Goal: Use online tool/utility: Utilize a website feature to perform a specific function

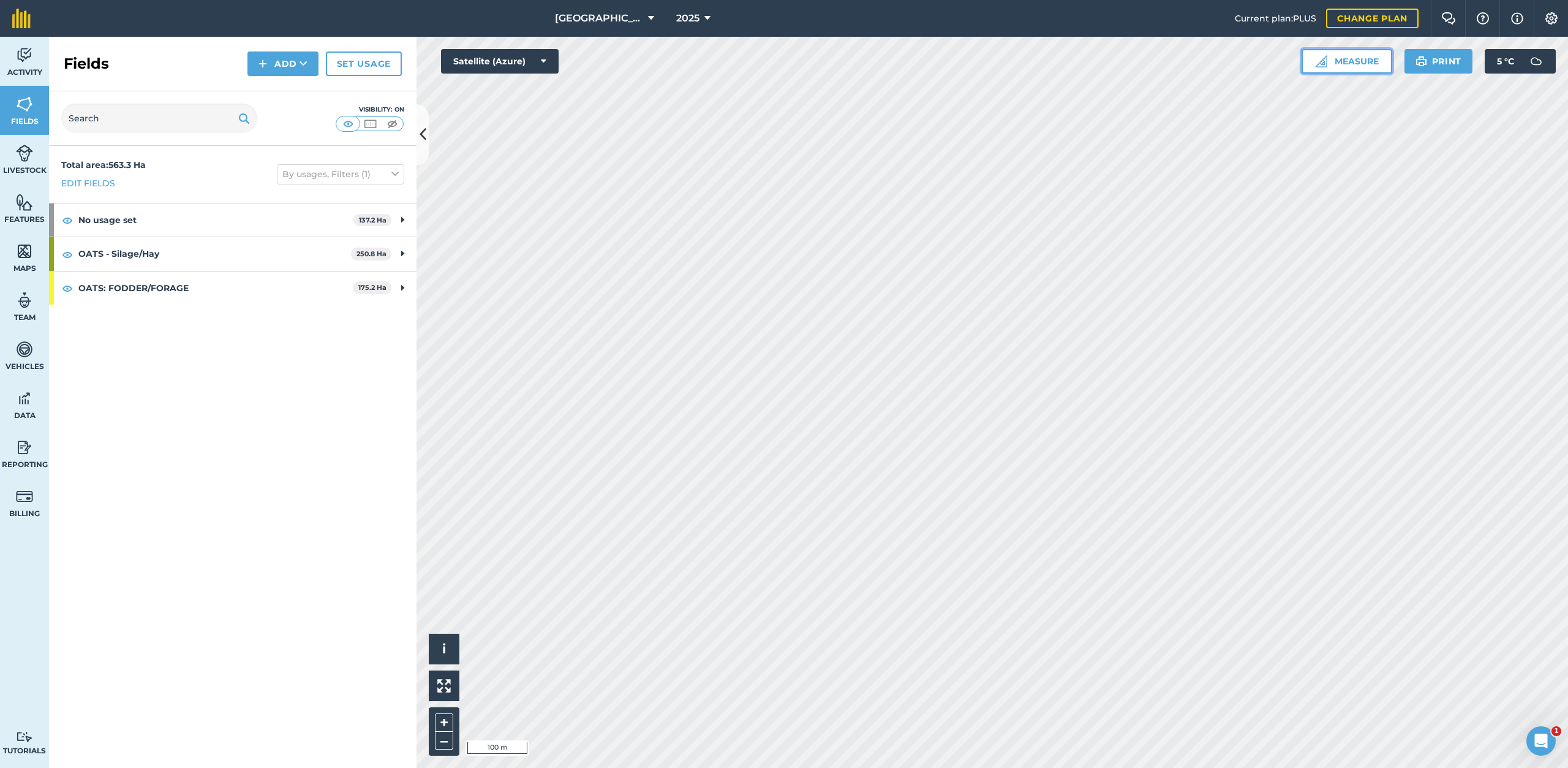
click at [1338, 66] on button "Measure" at bounding box center [1346, 61] width 90 height 25
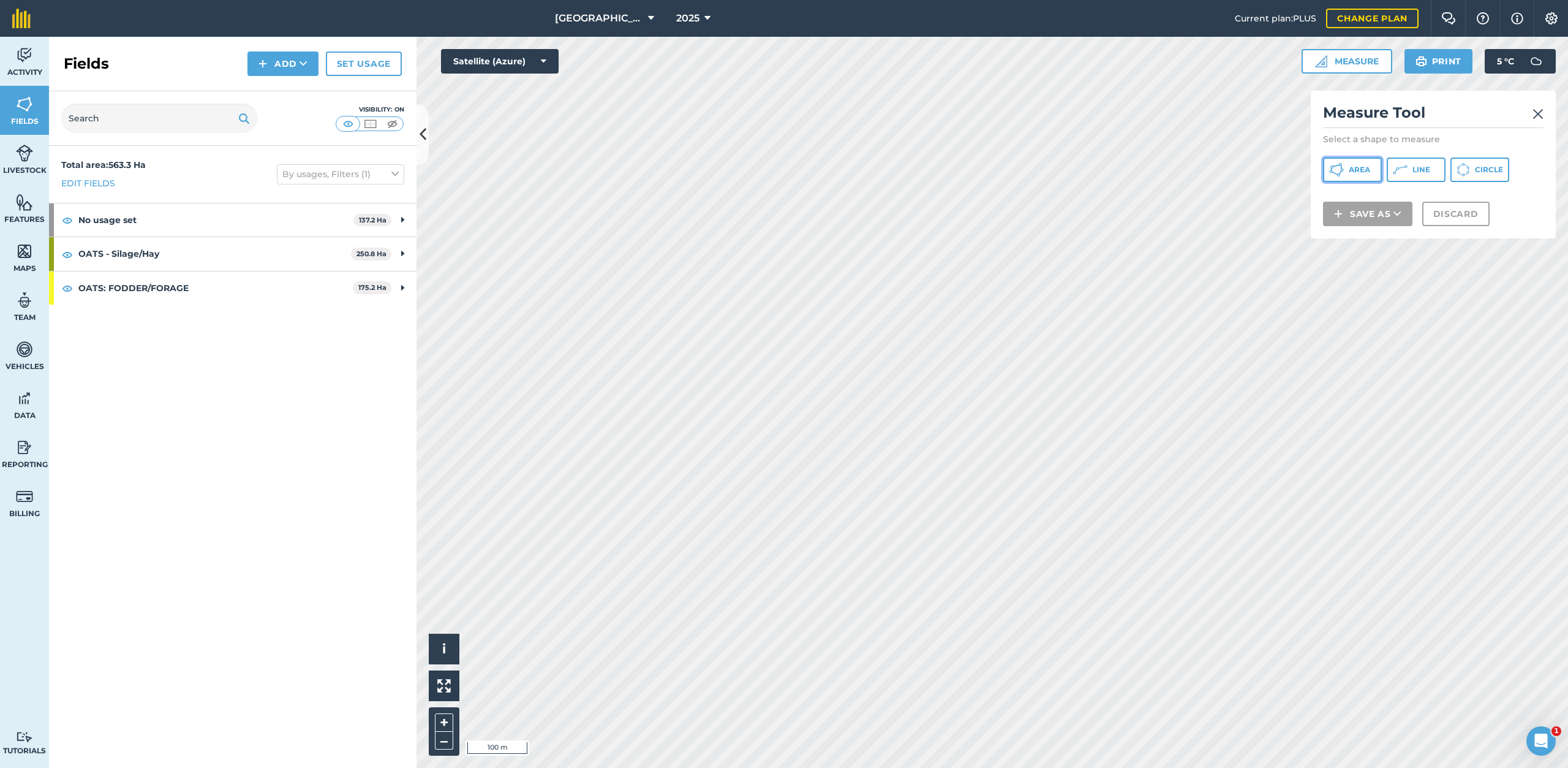
click at [1351, 166] on span "Area" at bounding box center [1359, 170] width 22 height 10
click at [1451, 238] on button "Discard" at bounding box center [1455, 230] width 67 height 25
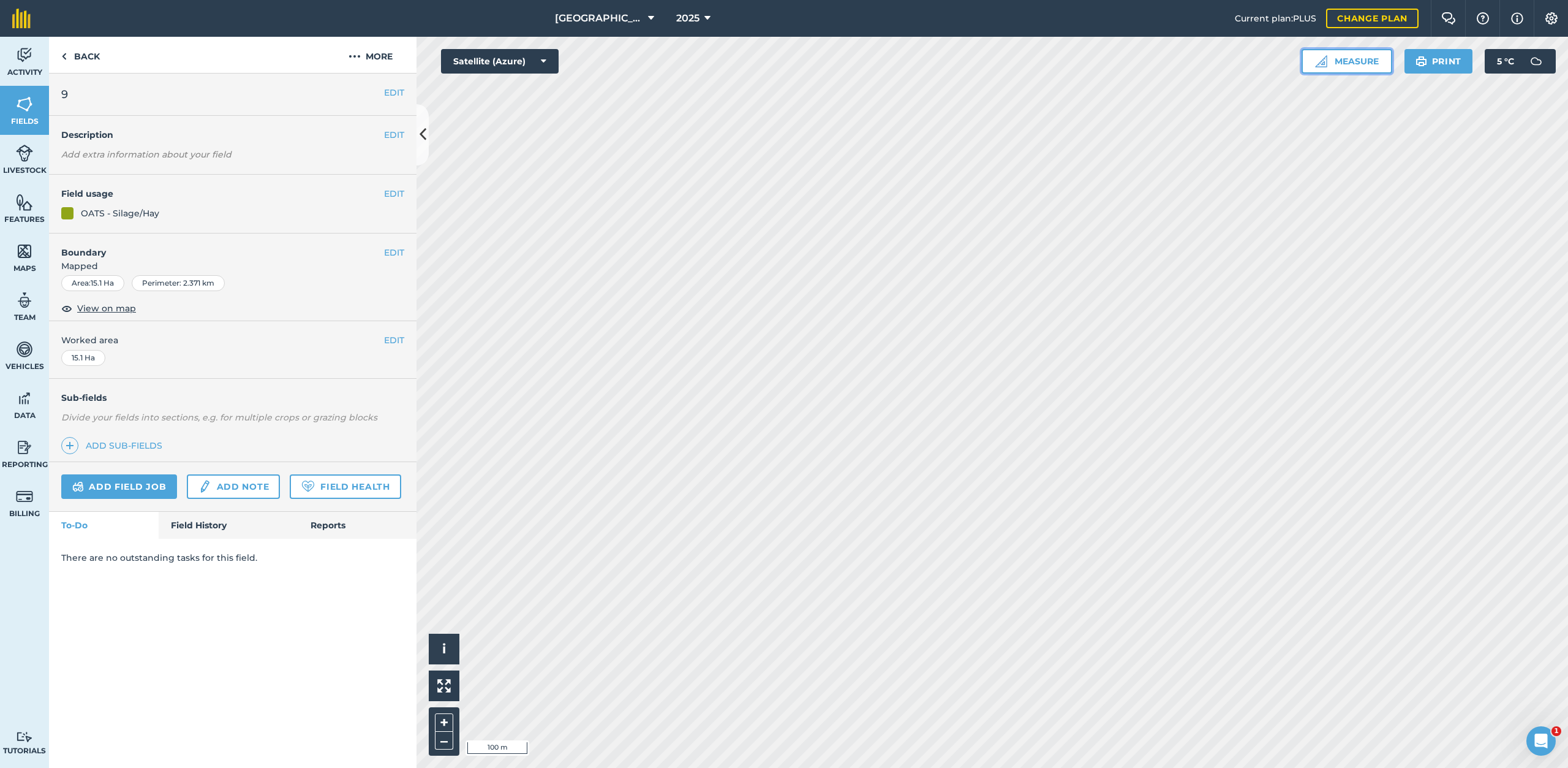
click at [1366, 60] on button "Measure" at bounding box center [1346, 61] width 90 height 25
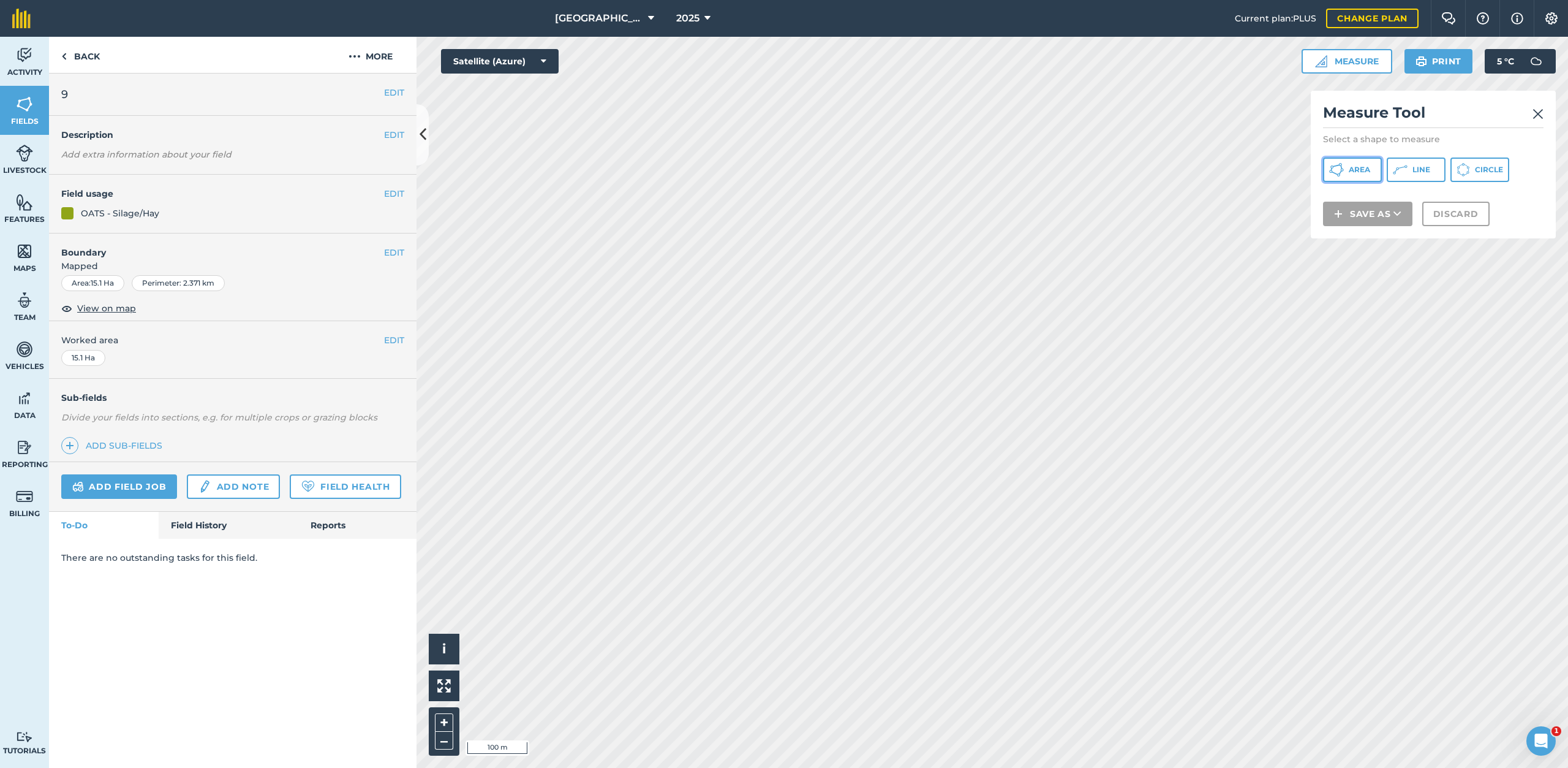
click at [1366, 173] on span "Area" at bounding box center [1359, 170] width 22 height 10
click at [1351, 171] on span "Area" at bounding box center [1359, 170] width 22 height 10
click at [1454, 226] on button "Discard" at bounding box center [1455, 230] width 67 height 25
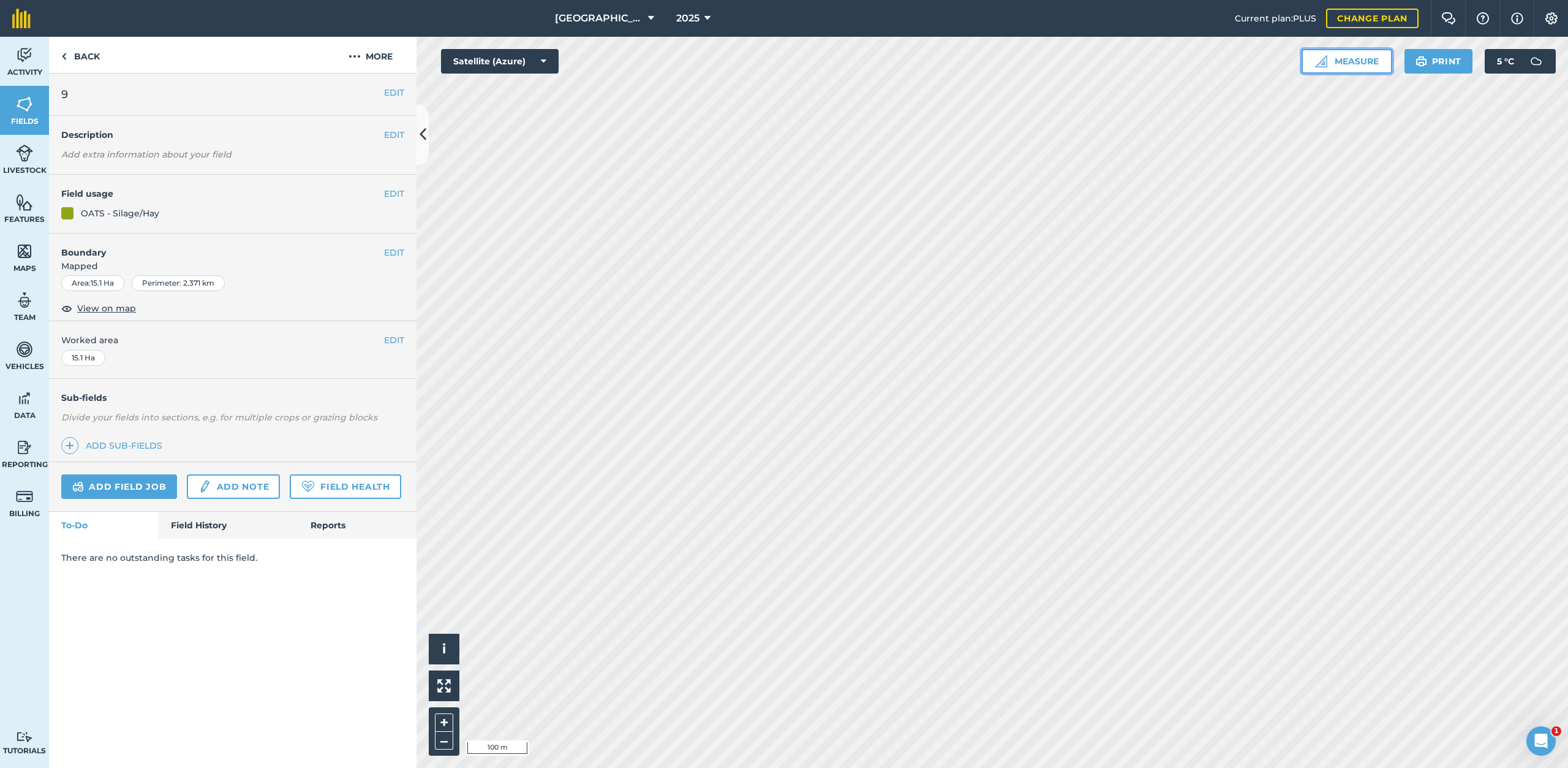
click at [1352, 61] on button "Measure" at bounding box center [1346, 61] width 90 height 25
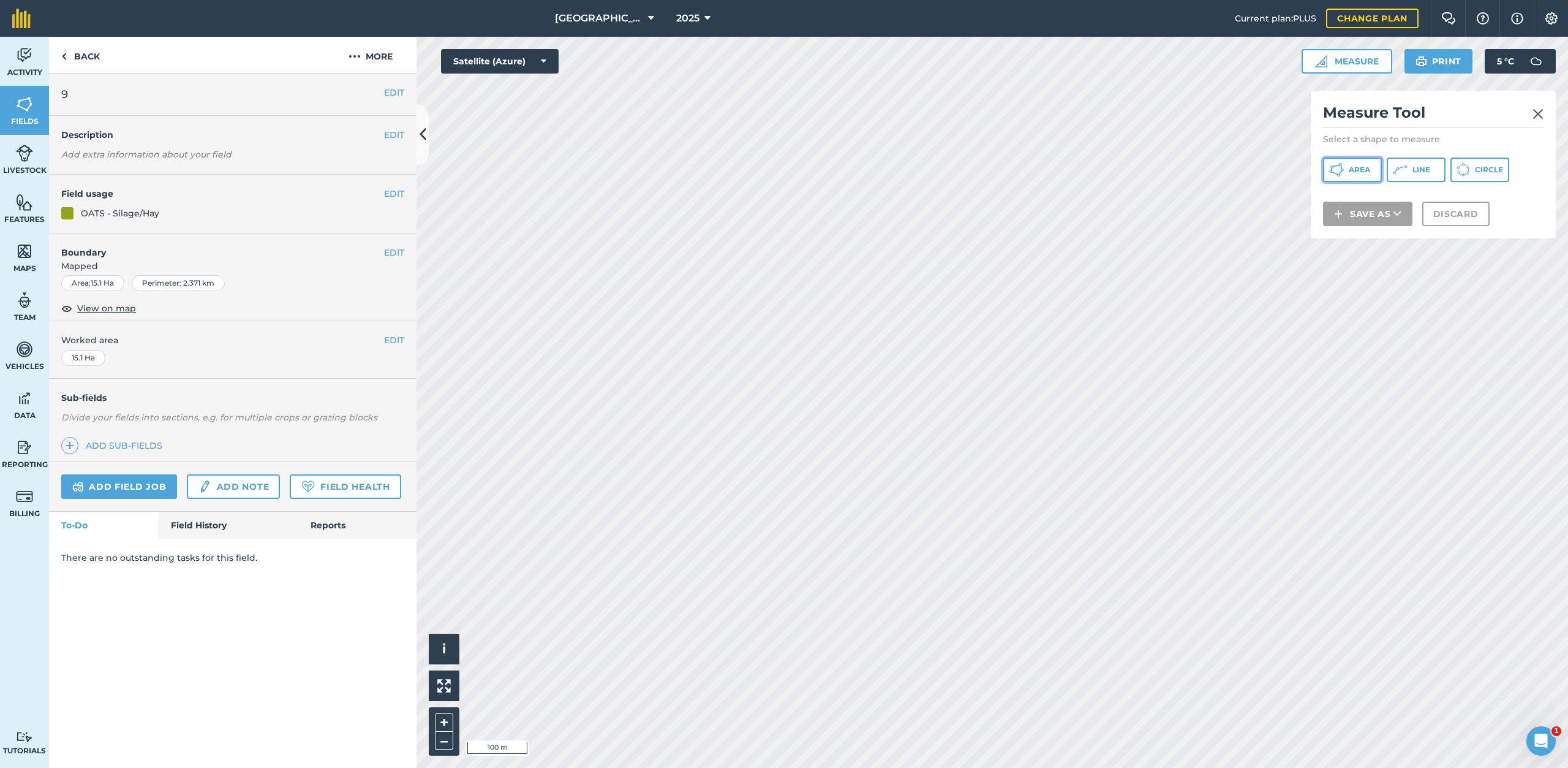
click at [1359, 168] on span "Area" at bounding box center [1359, 170] width 22 height 10
click at [1442, 229] on button "Discard" at bounding box center [1455, 230] width 67 height 25
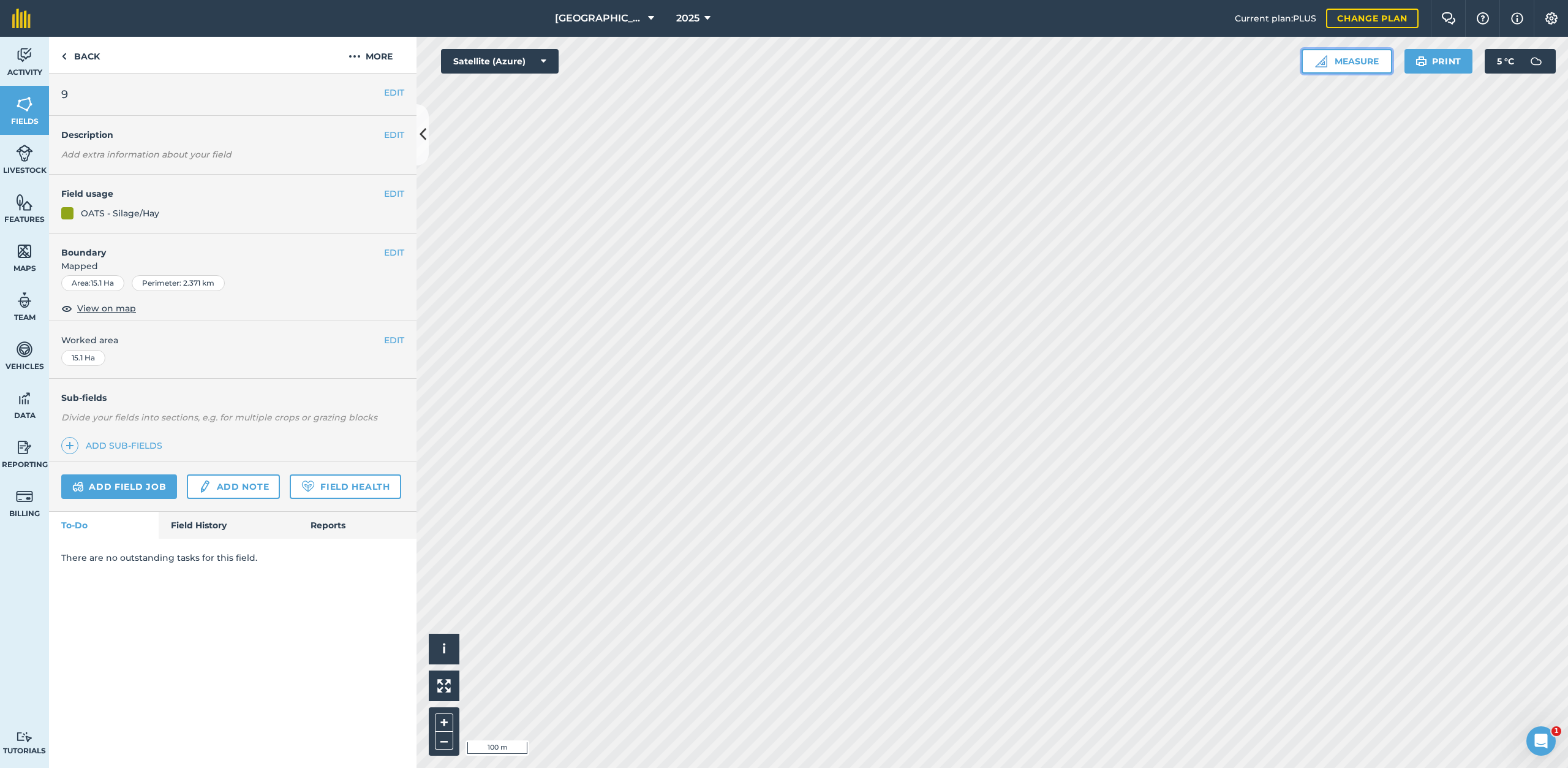
click at [1354, 63] on button "Measure" at bounding box center [1346, 61] width 90 height 25
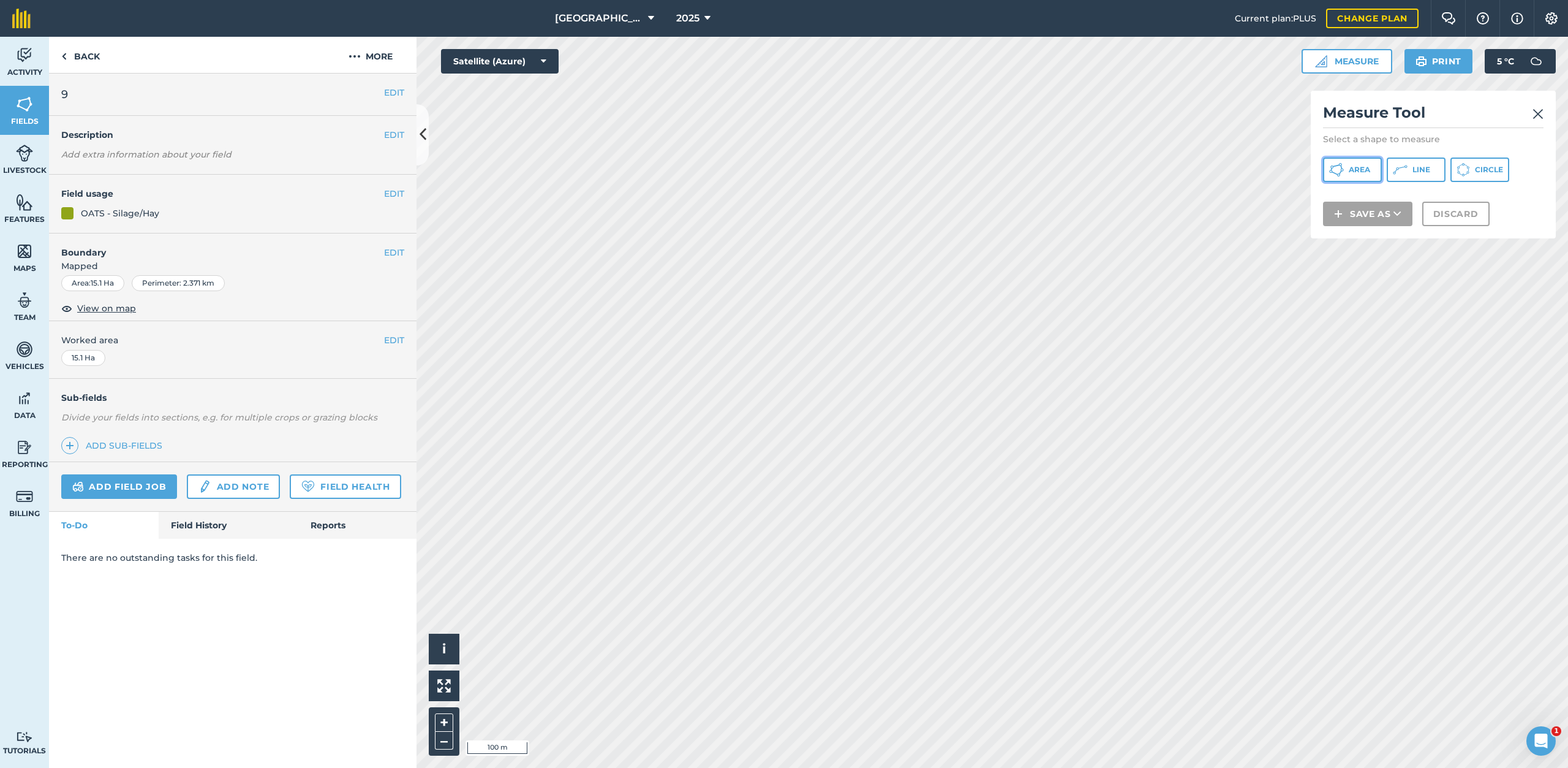
click at [1358, 172] on span "Area" at bounding box center [1359, 170] width 22 height 10
click at [1489, 177] on button "Circle" at bounding box center [1479, 170] width 59 height 25
click at [1474, 224] on button "Discard" at bounding box center [1455, 230] width 67 height 25
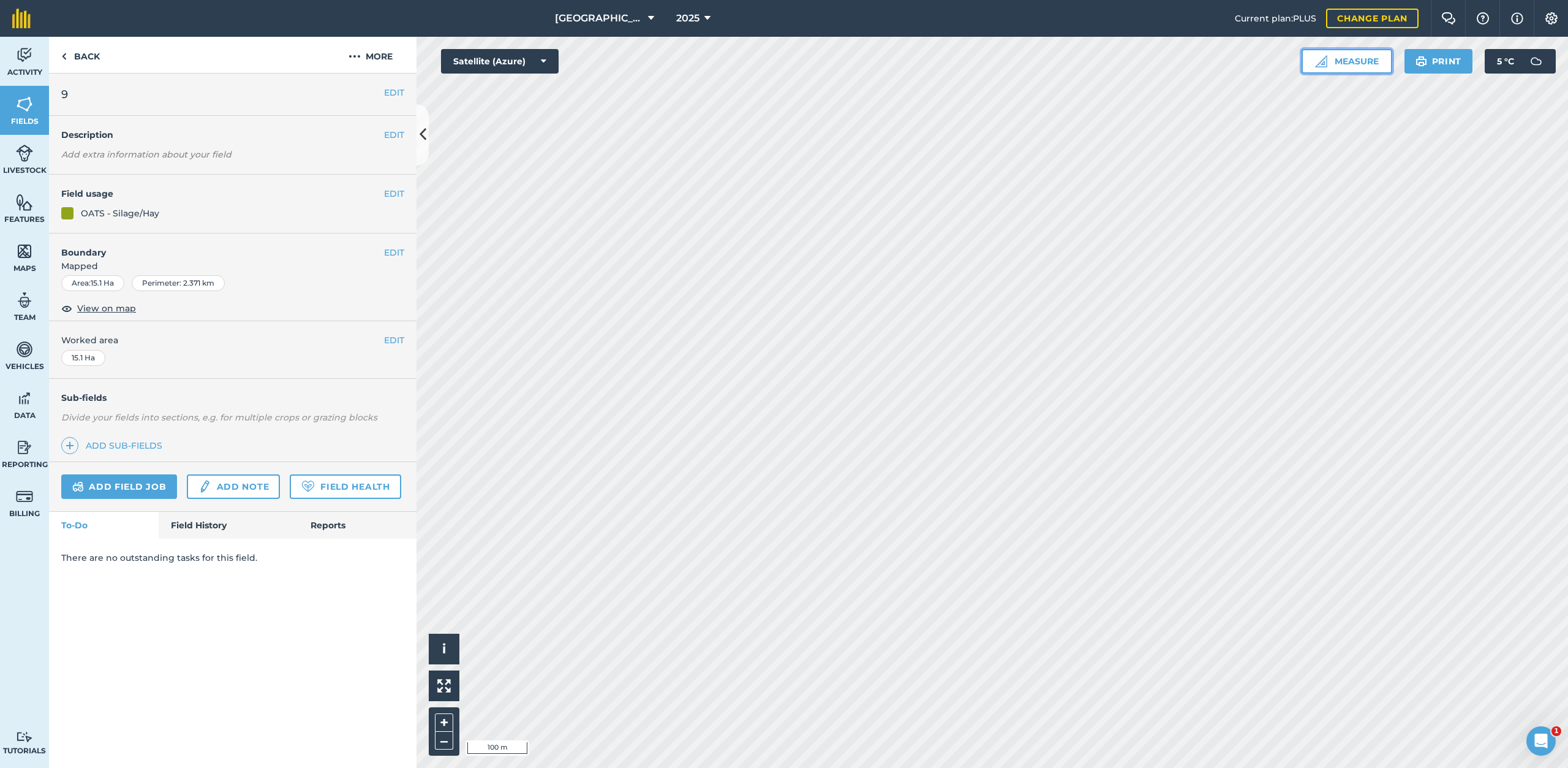
click at [1348, 65] on button "Measure" at bounding box center [1346, 61] width 90 height 25
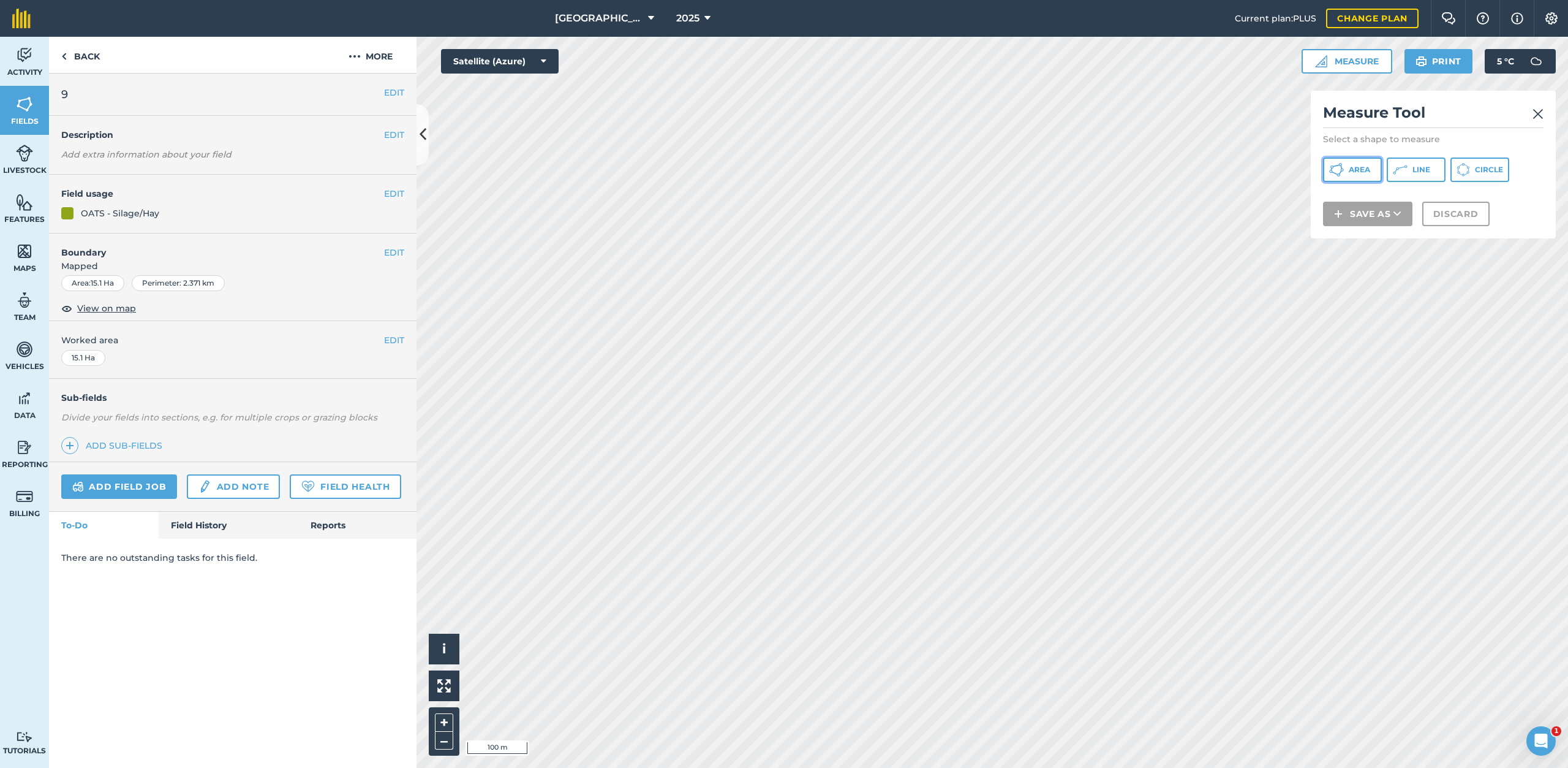
click at [1362, 165] on span "Area" at bounding box center [1359, 170] width 22 height 10
